Goal: Navigation & Orientation: Understand site structure

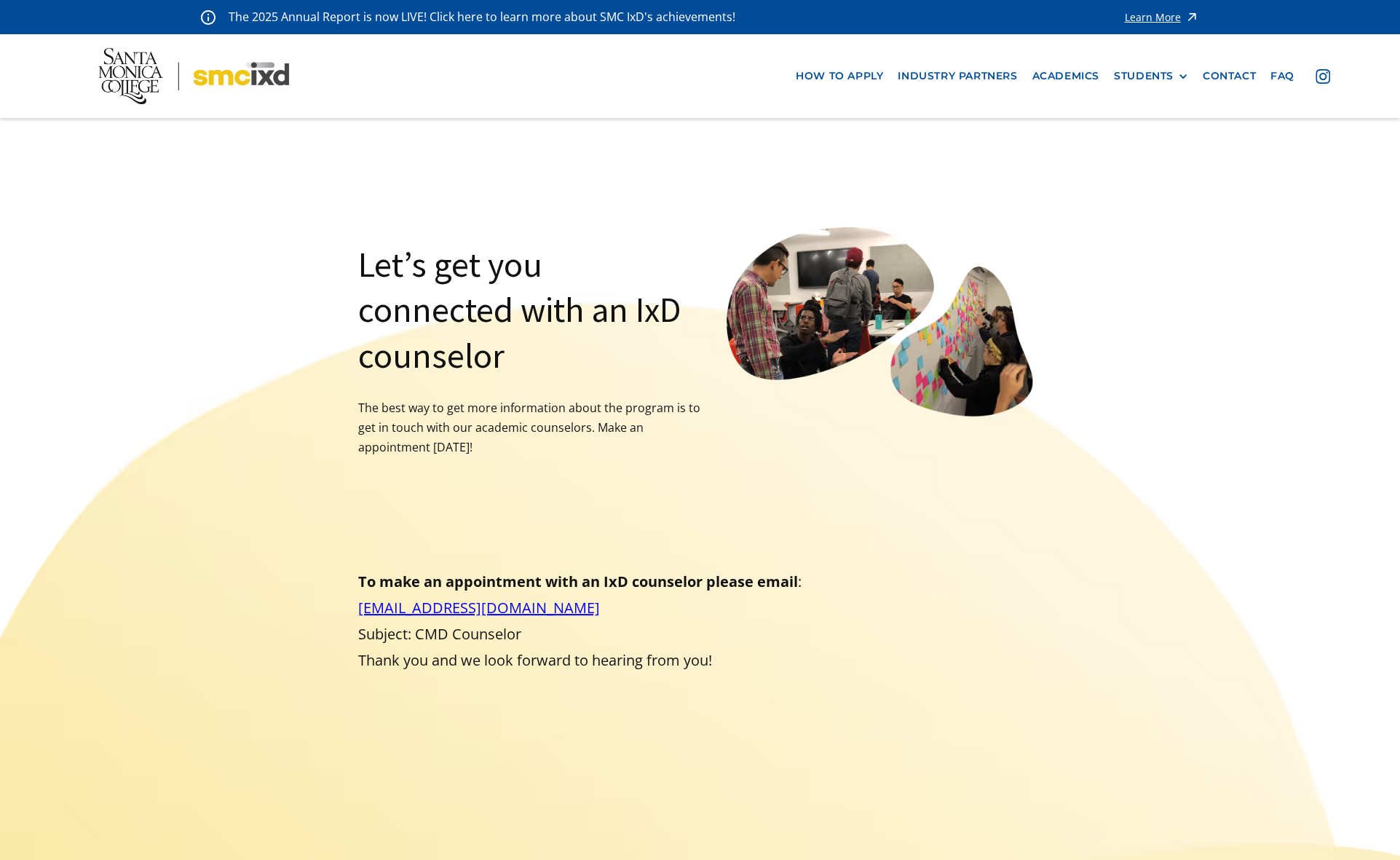
click at [198, 77] on img at bounding box center [194, 76] width 191 height 56
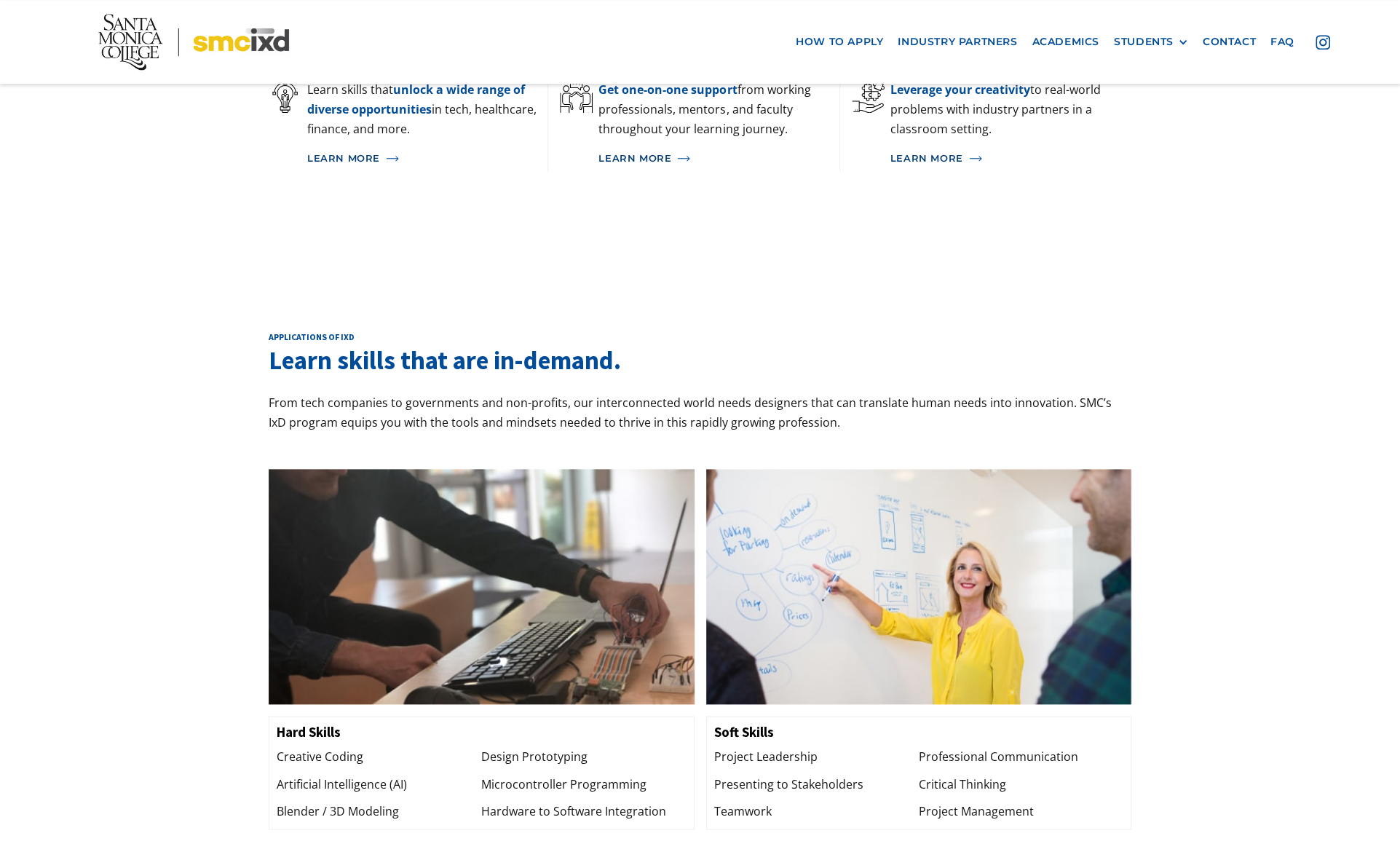
scroll to position [729, 0]
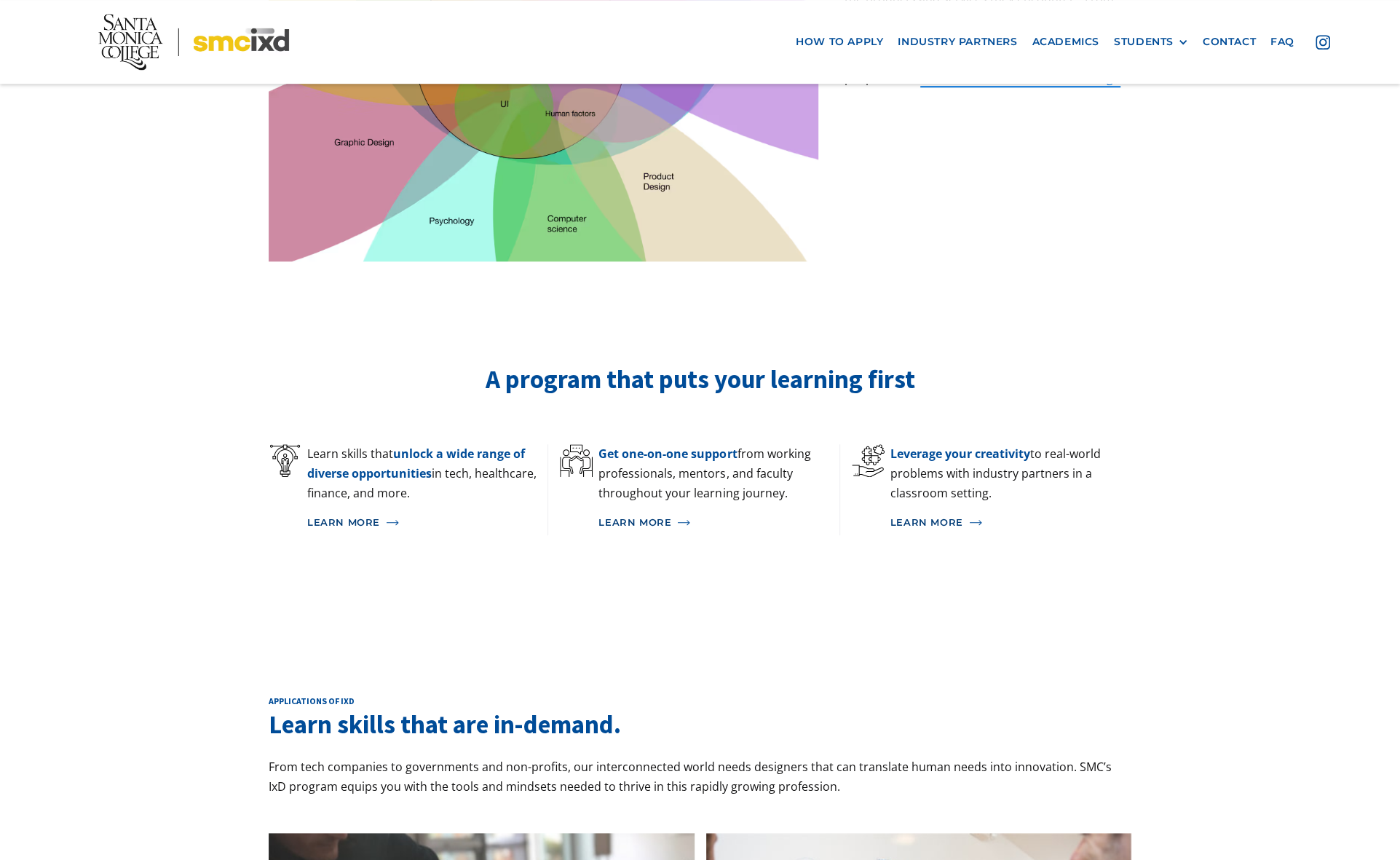
click at [104, 42] on img at bounding box center [194, 41] width 191 height 56
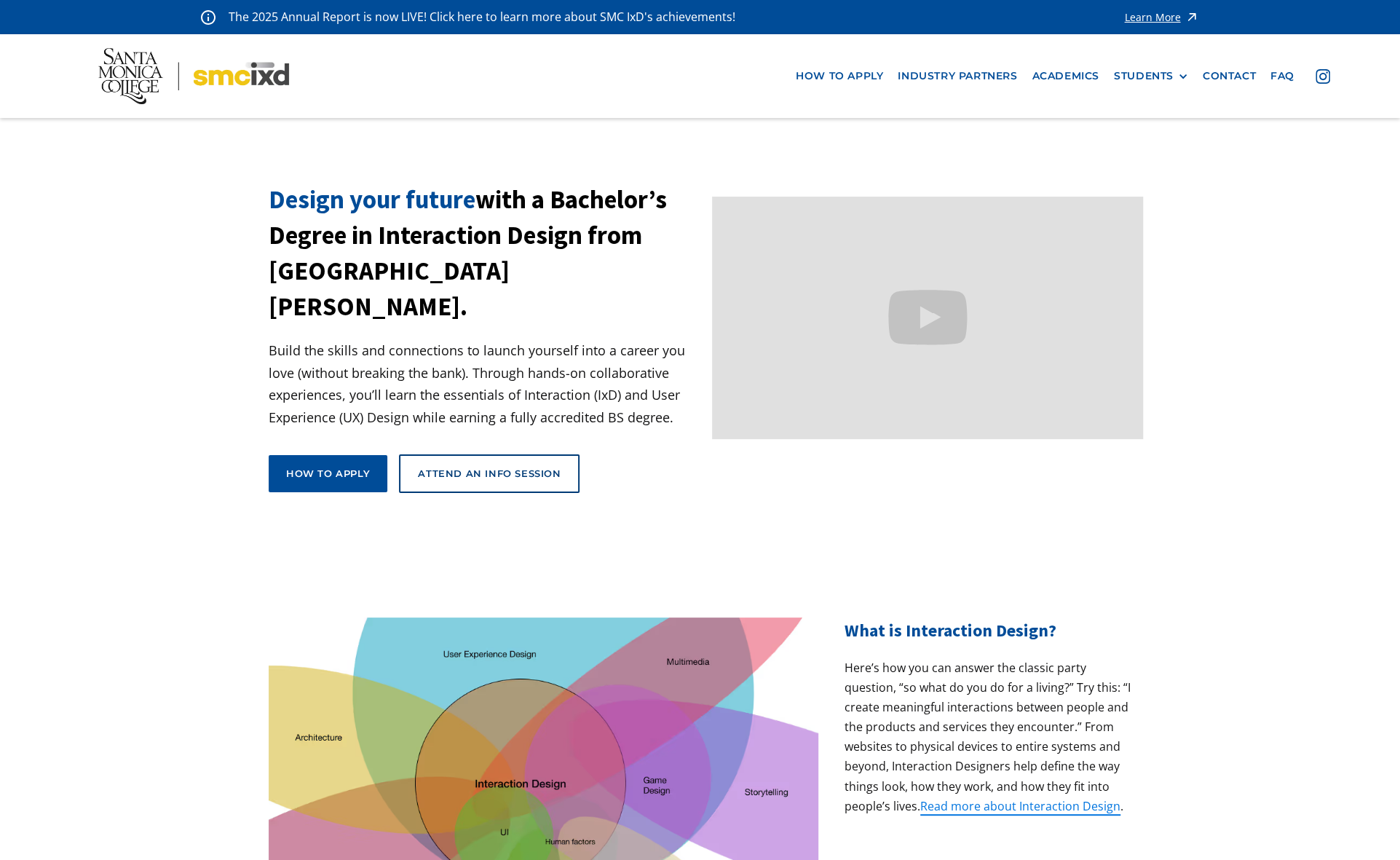
click at [126, 85] on img at bounding box center [194, 76] width 191 height 56
